Goal: Subscribe to service/newsletter

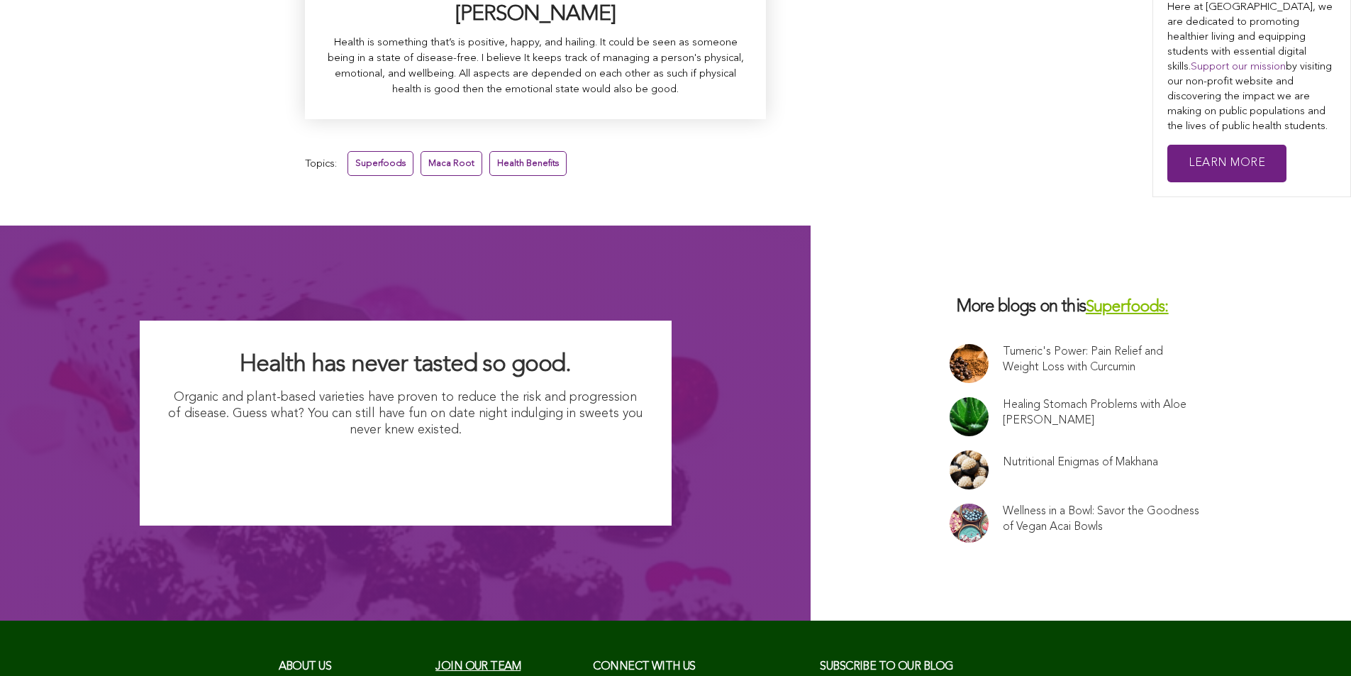
scroll to position [9511, 0]
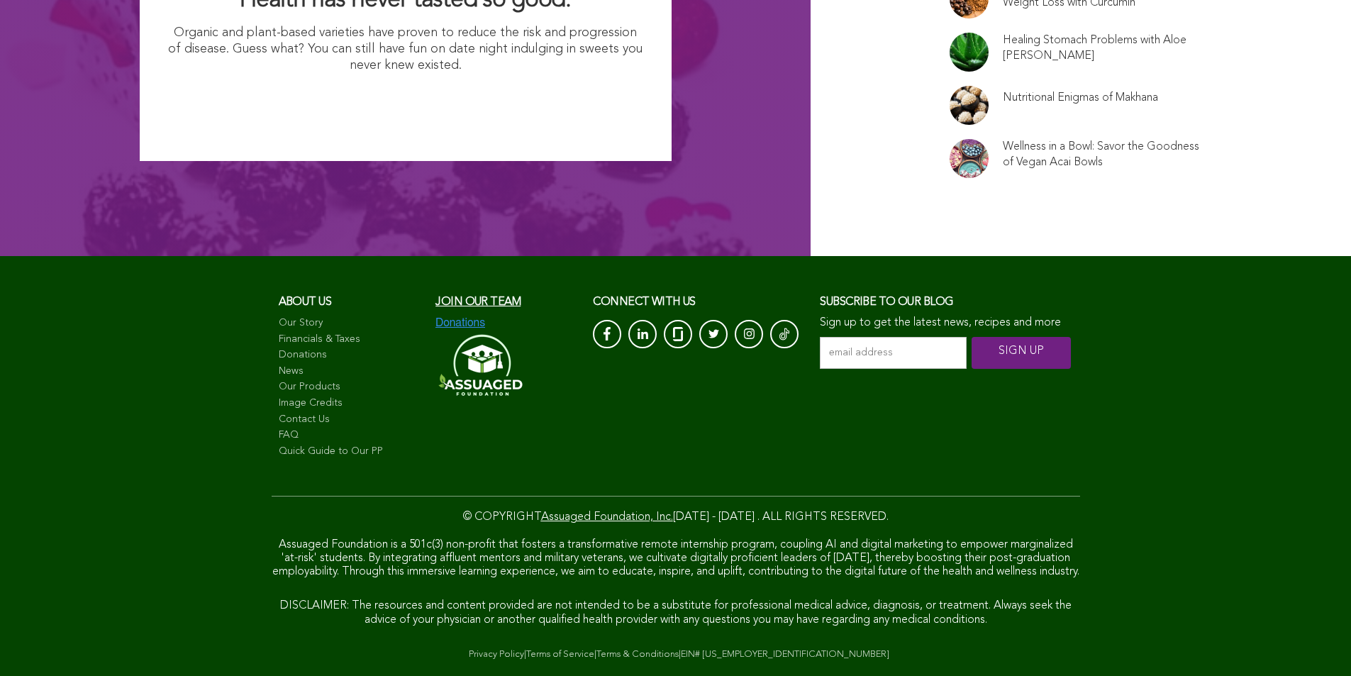
click at [820, 337] on input "email address *" at bounding box center [893, 353] width 147 height 32
click at [971, 337] on input "SIGN UP" at bounding box center [1020, 353] width 99 height 32
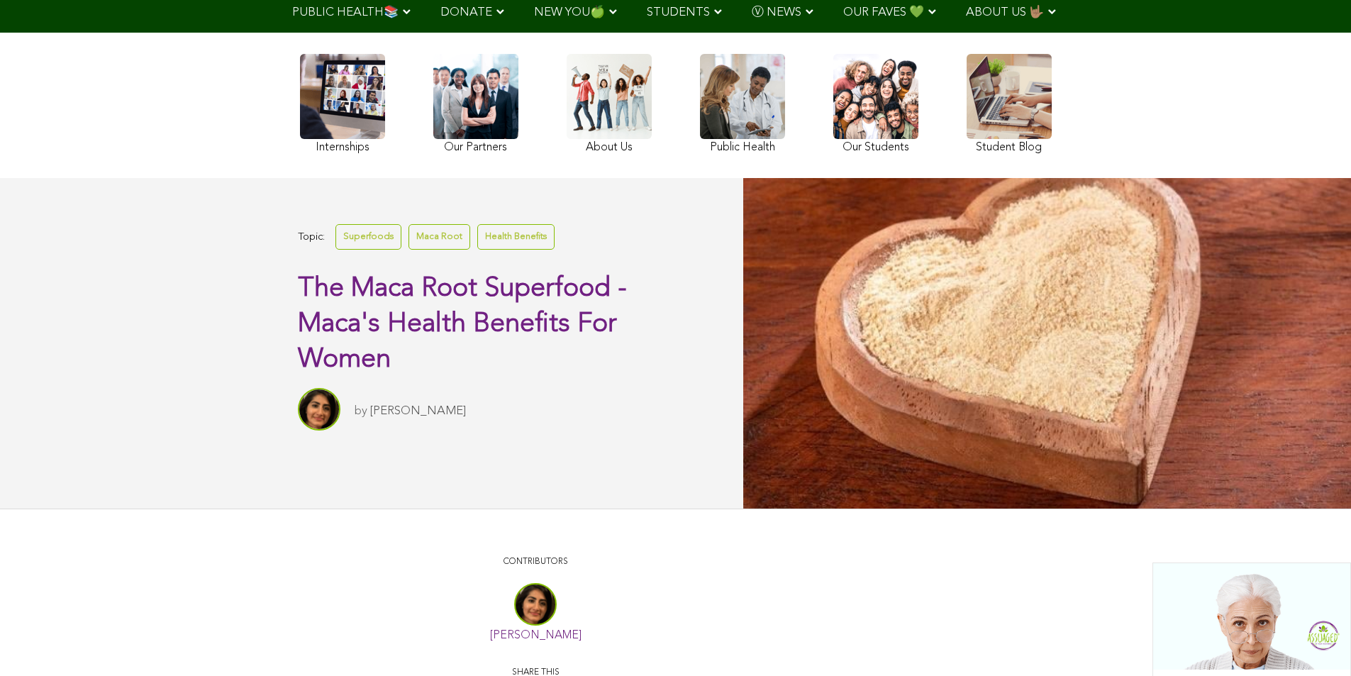
scroll to position [0, 0]
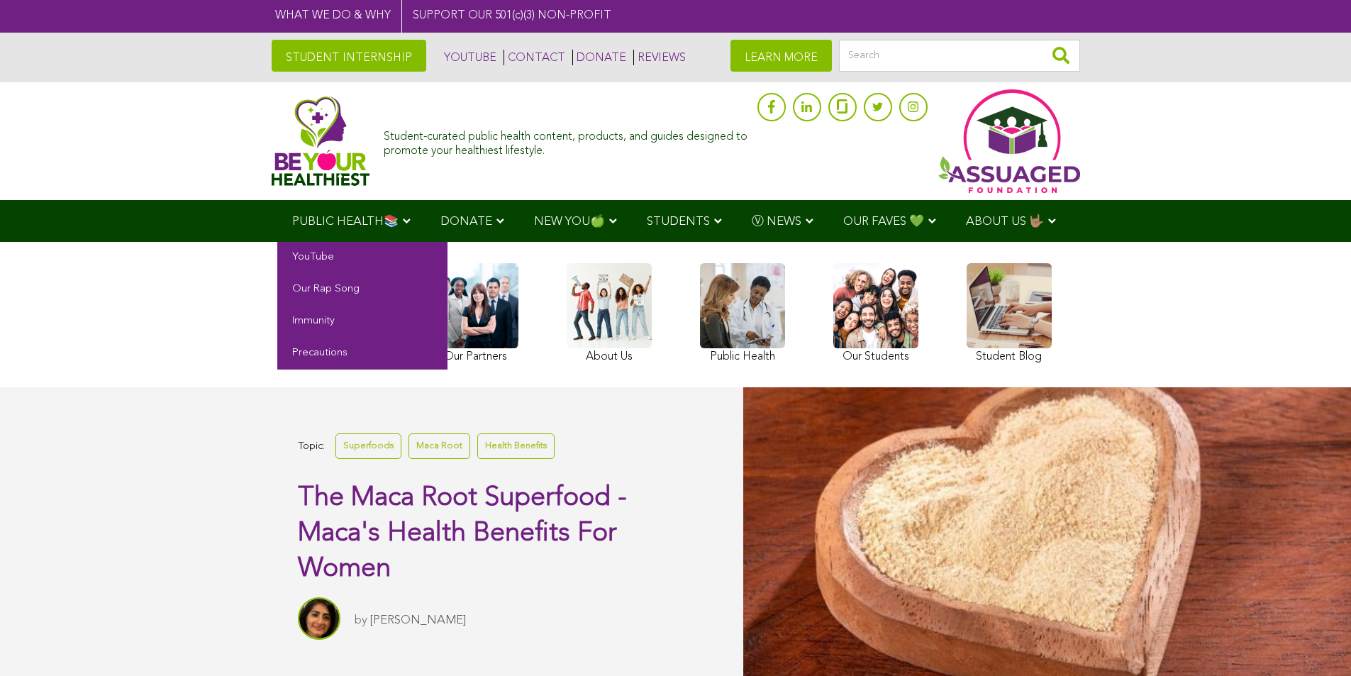
click at [292, 216] on span "PUBLIC HEALTH📚" at bounding box center [345, 222] width 106 height 12
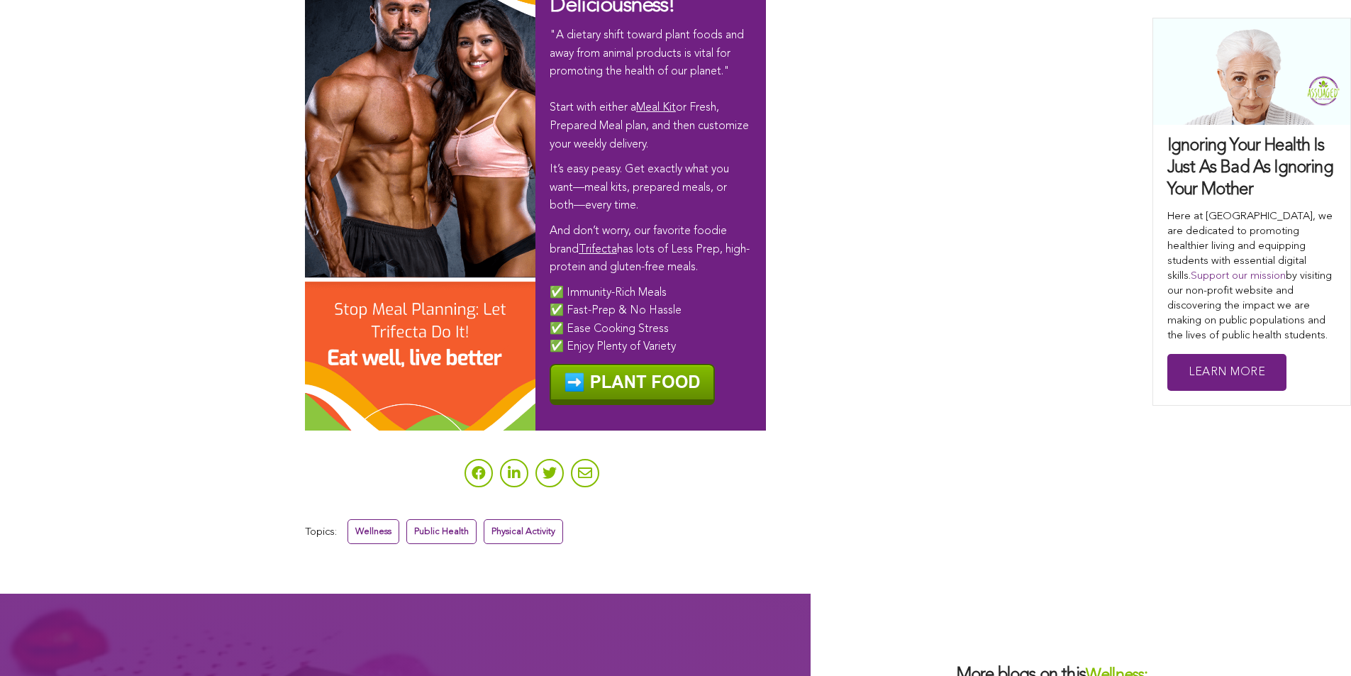
scroll to position [6237, 0]
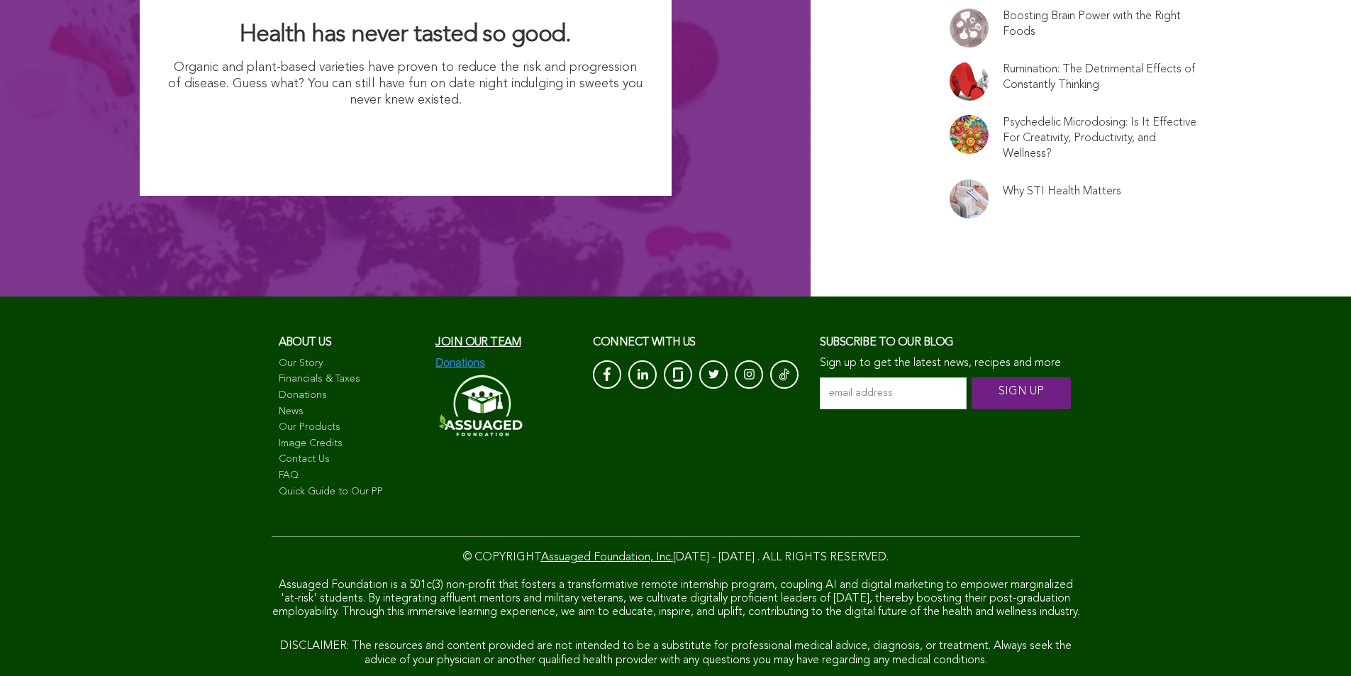
scroll to position [6979, 0]
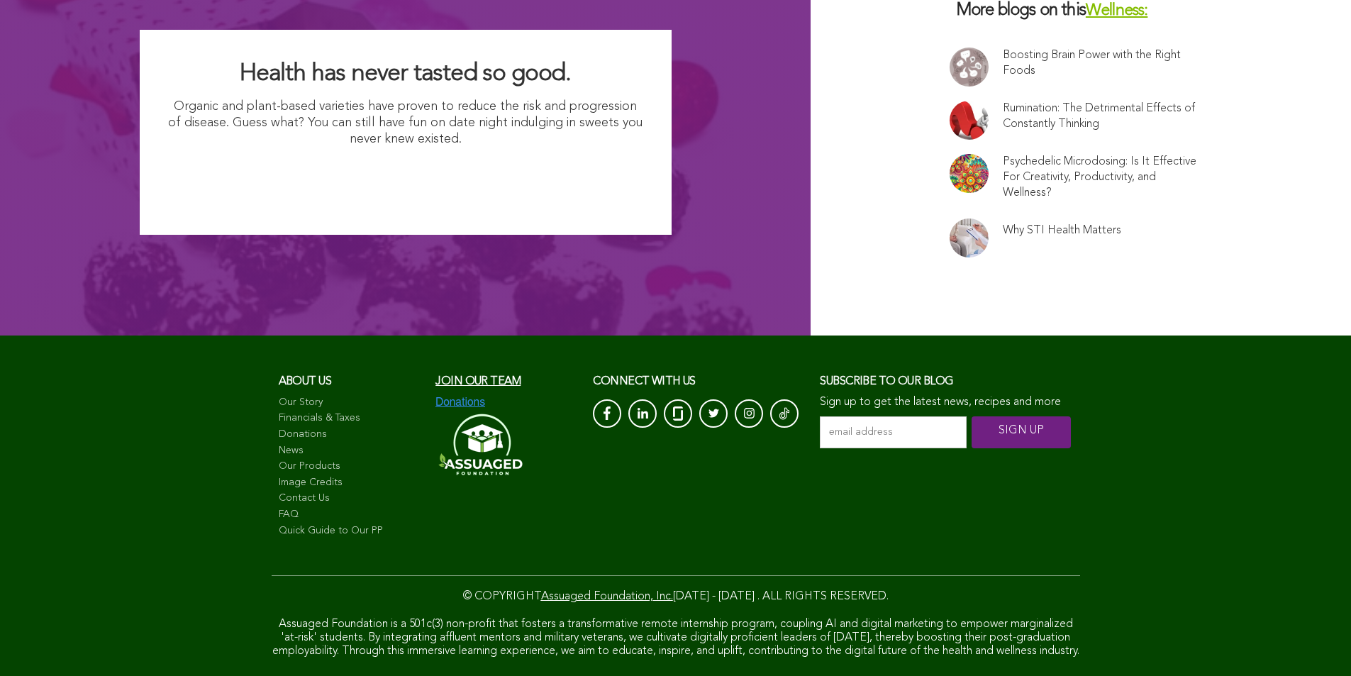
scroll to position [6763, 0]
